Goal: Browse casually: Explore the website without a specific task or goal

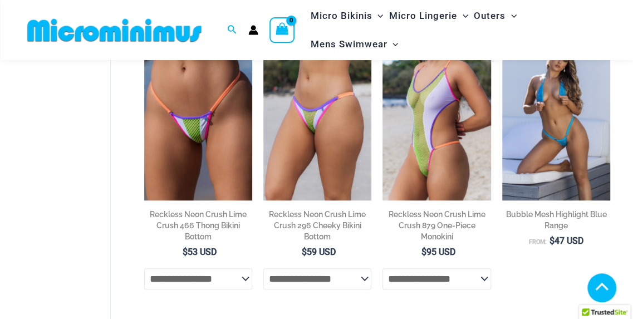
scroll to position [954, 0]
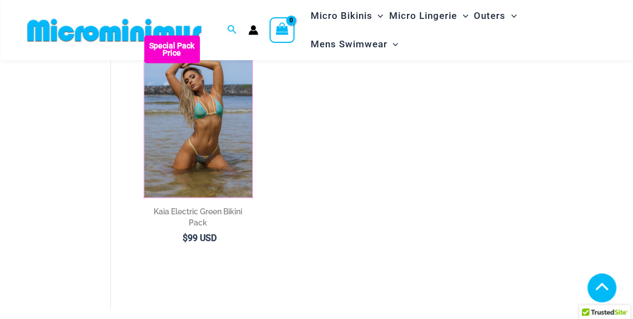
click at [144, 36] on img at bounding box center [144, 36] width 0 height 0
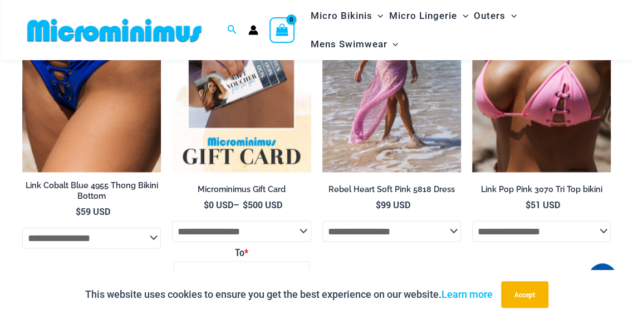
scroll to position [3065, 0]
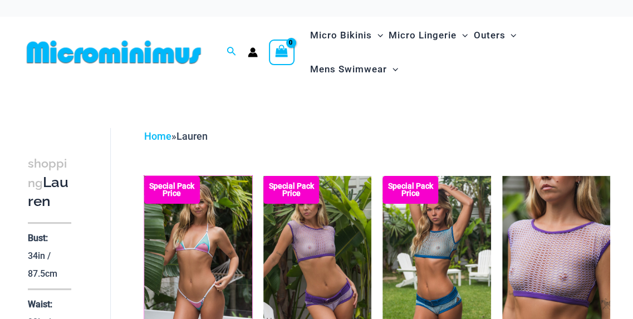
click at [144, 176] on img at bounding box center [144, 176] width 0 height 0
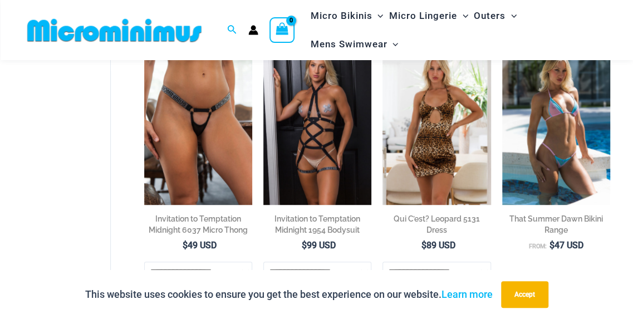
scroll to position [372, 0]
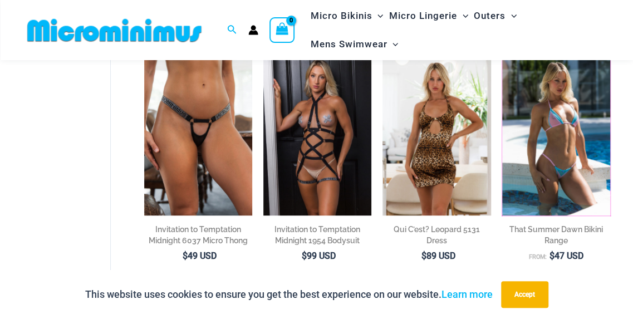
click at [502, 53] on img at bounding box center [502, 53] width 0 height 0
